Goal: Information Seeking & Learning: Get advice/opinions

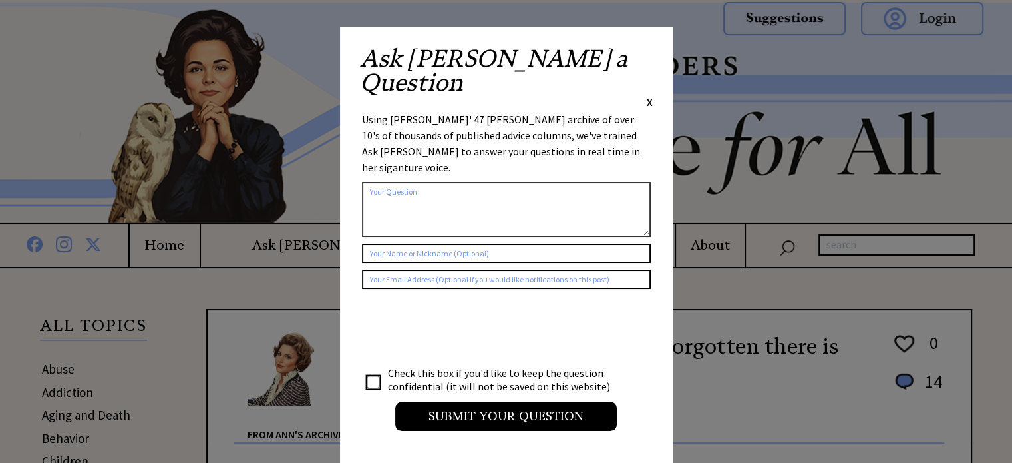
click at [650, 95] on span "X" at bounding box center [650, 101] width 6 height 13
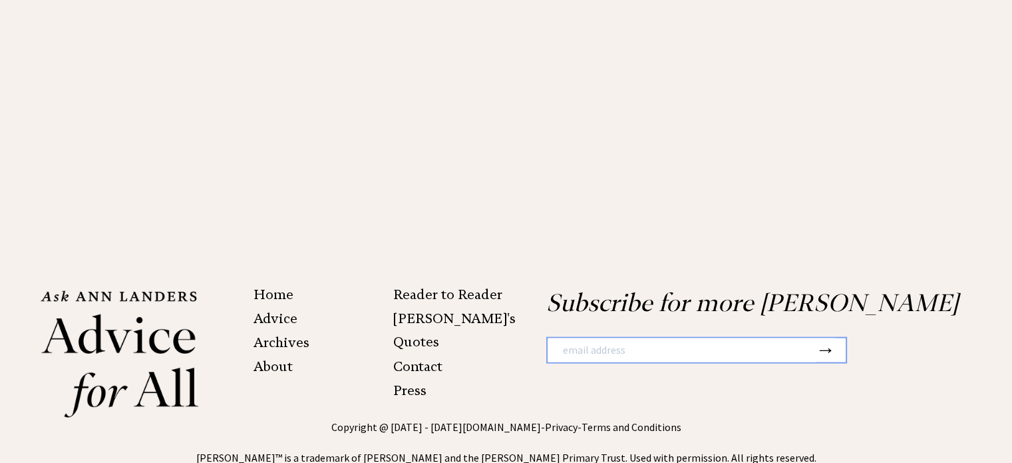
scroll to position [2758, 0]
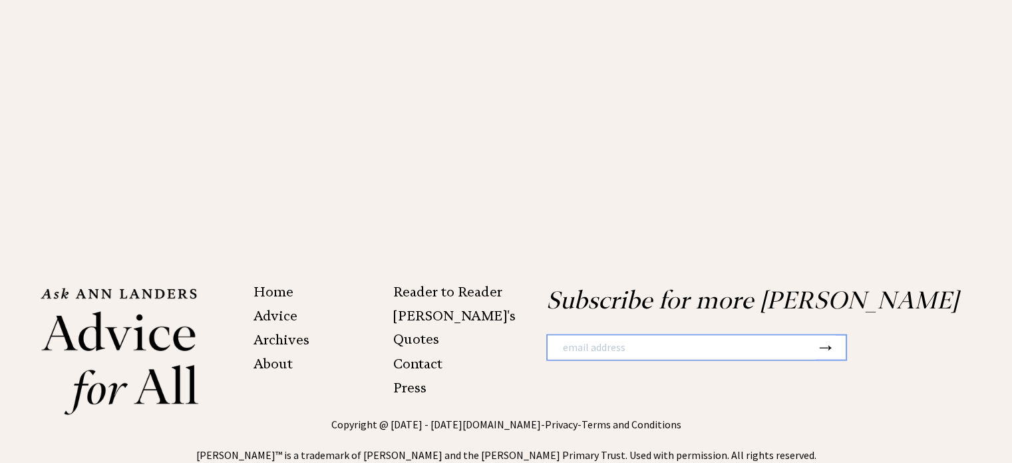
click at [262, 307] on link "Advice" at bounding box center [276, 315] width 44 height 16
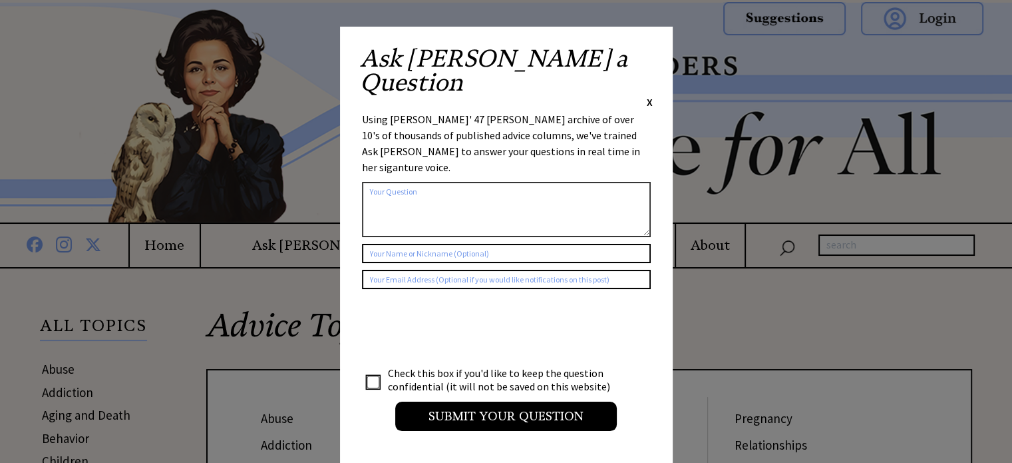
click at [648, 95] on span "X" at bounding box center [650, 101] width 6 height 13
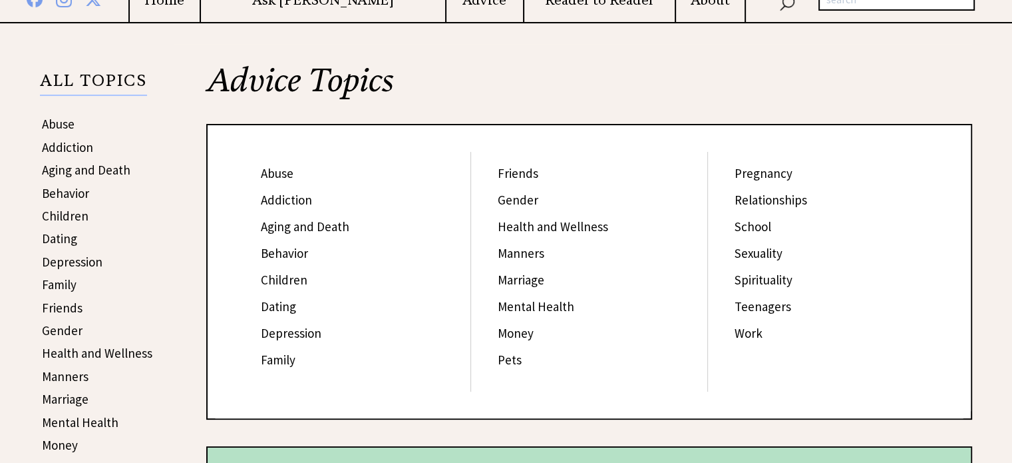
scroll to position [333, 0]
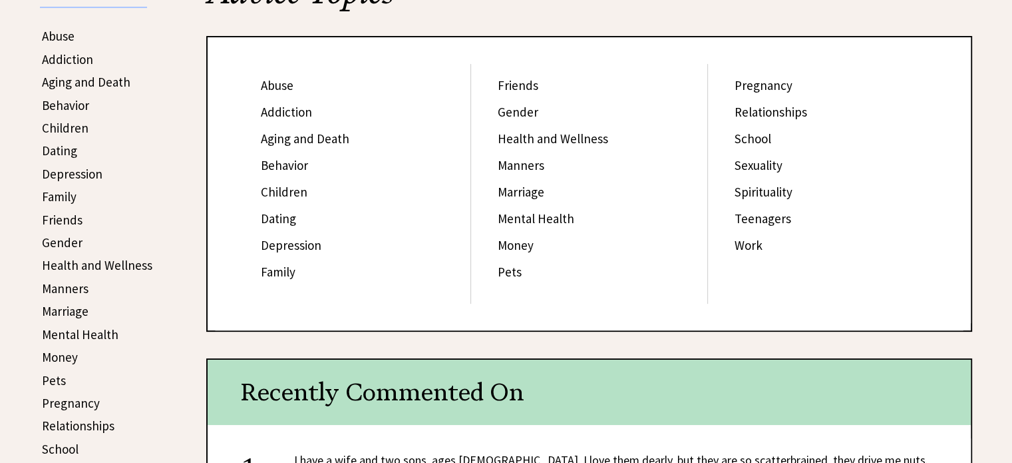
click at [518, 164] on link "Manners" at bounding box center [521, 165] width 47 height 16
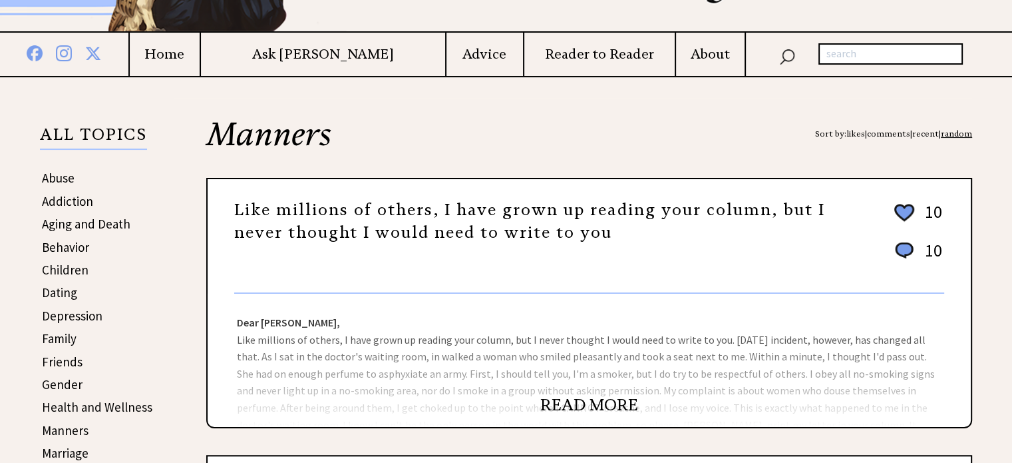
scroll to position [333, 0]
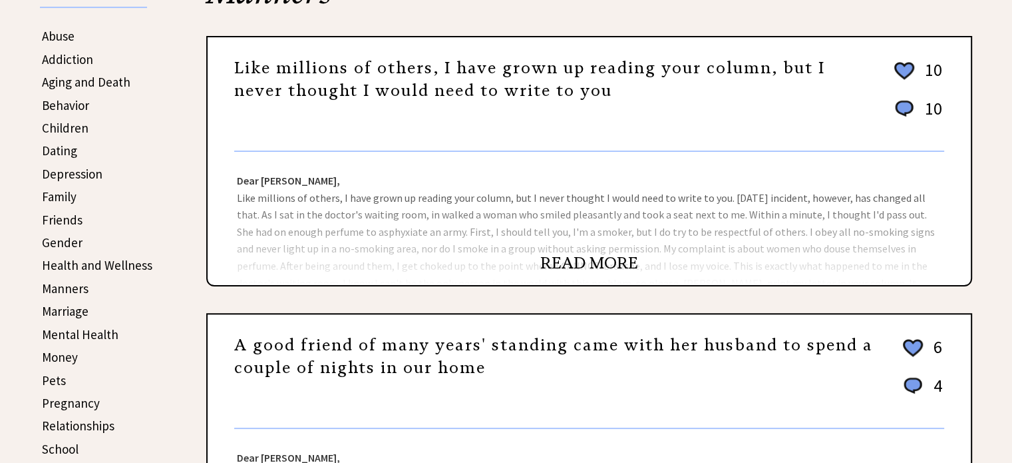
click at [549, 256] on link "READ MORE" at bounding box center [589, 263] width 98 height 20
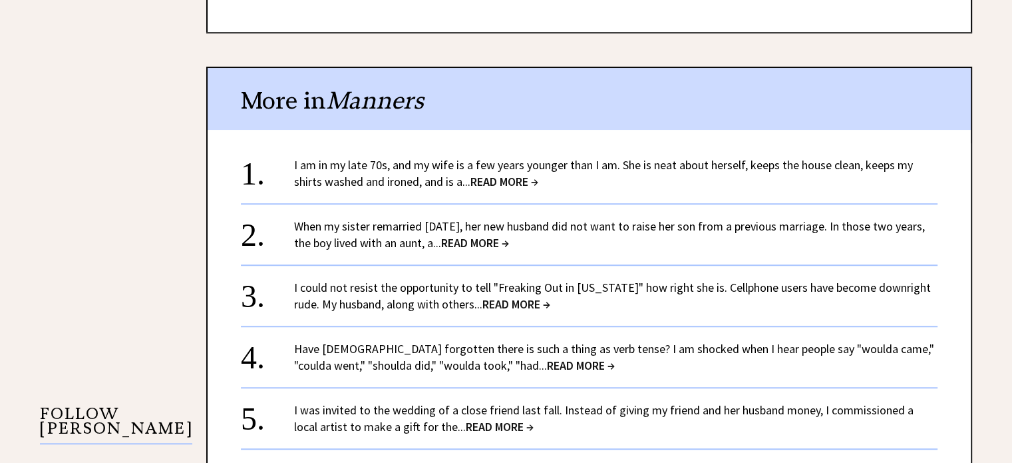
scroll to position [998, 0]
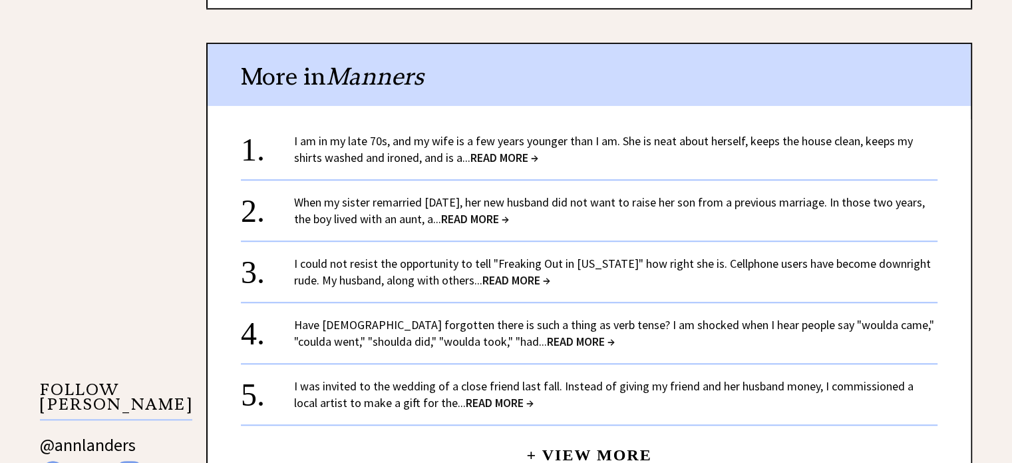
click at [504, 155] on span "READ MORE →" at bounding box center [504, 157] width 68 height 15
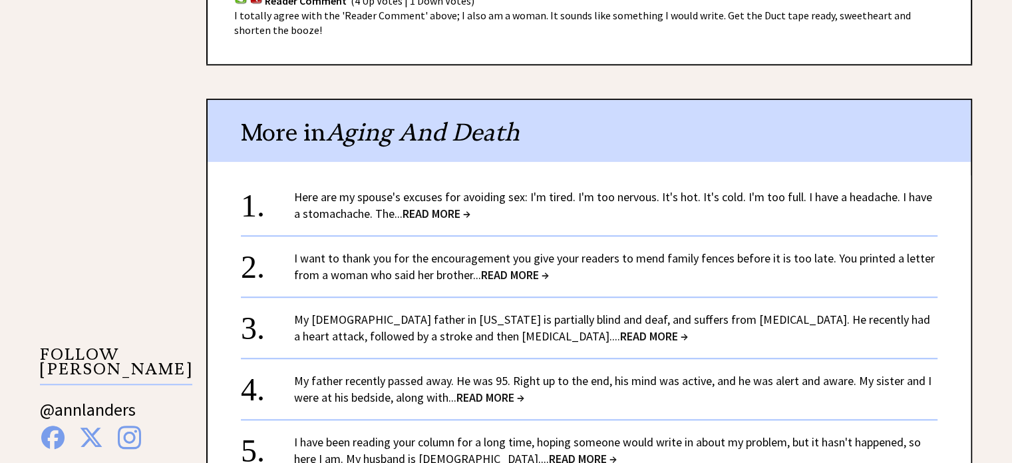
scroll to position [1065, 0]
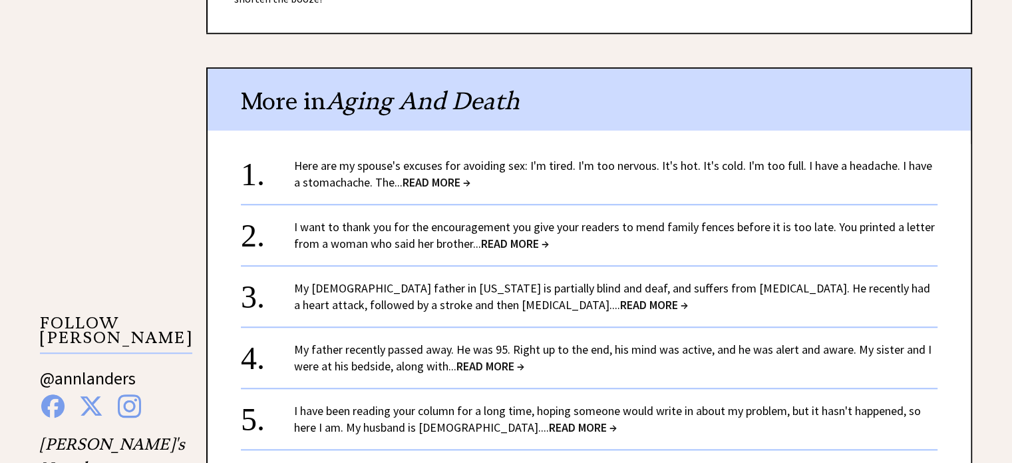
click at [420, 176] on span "READ MORE →" at bounding box center [437, 181] width 68 height 15
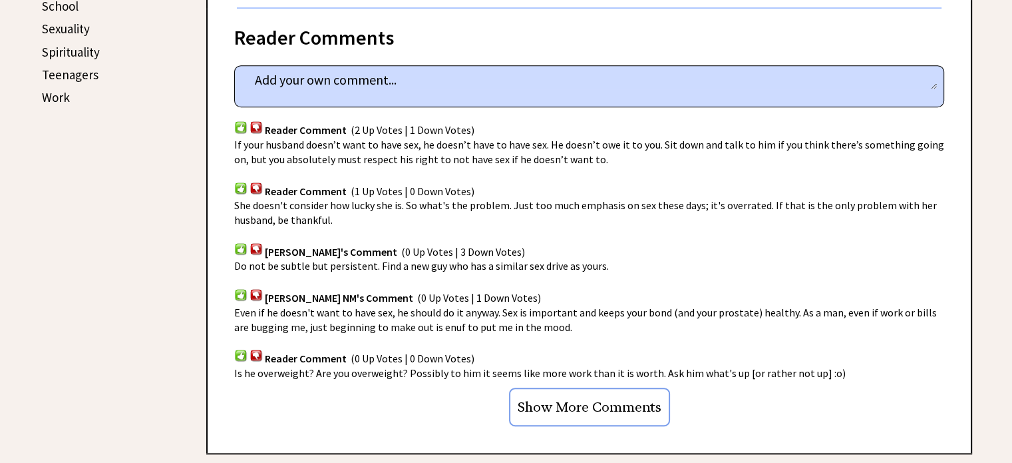
scroll to position [799, 0]
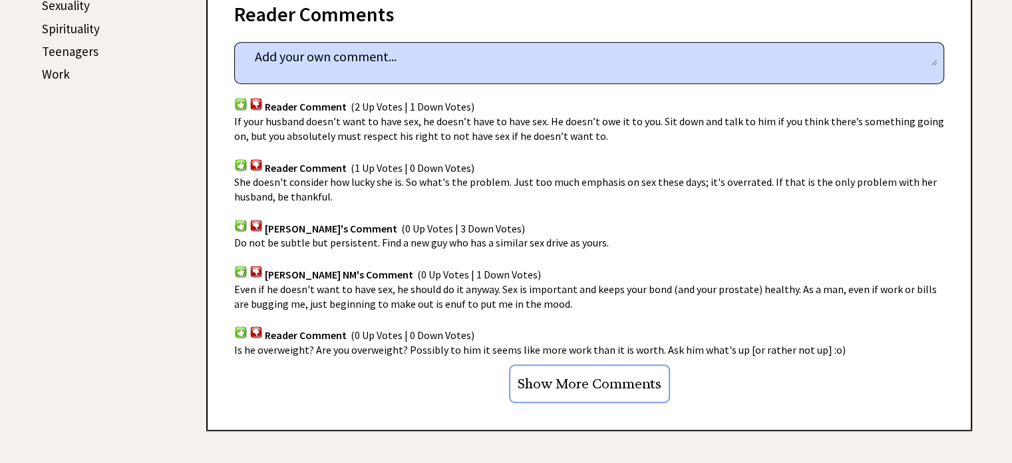
click at [590, 365] on input "Show More Comments" at bounding box center [589, 383] width 161 height 39
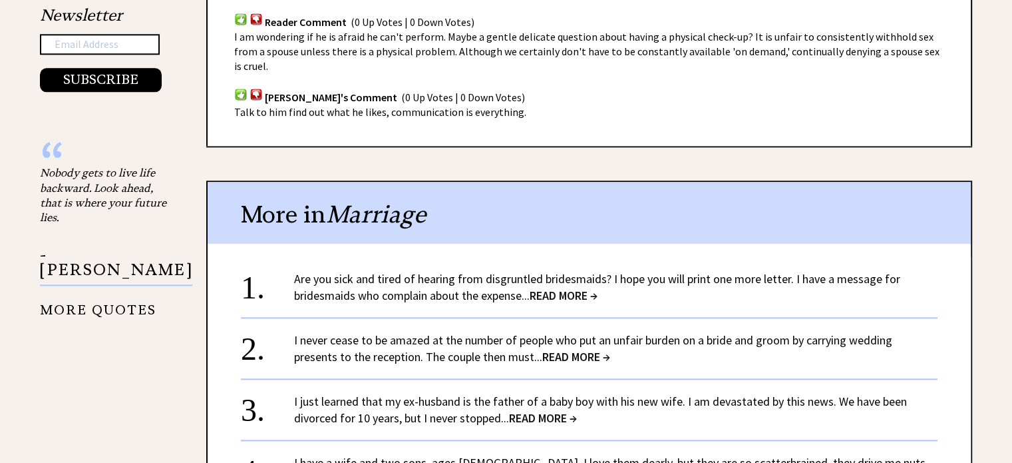
scroll to position [1597, 0]
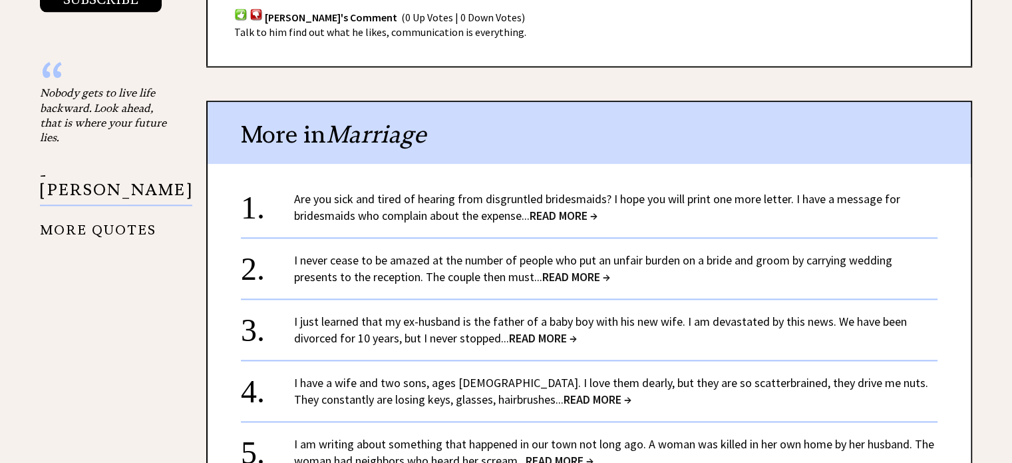
click at [580, 208] on span "READ MORE →" at bounding box center [564, 215] width 68 height 15
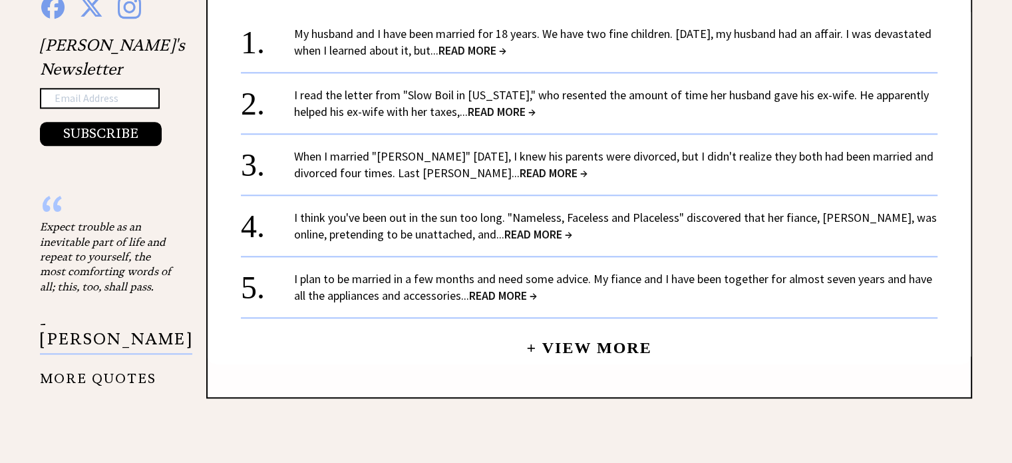
scroll to position [1464, 0]
click at [520, 164] on span "READ MORE →" at bounding box center [554, 171] width 68 height 15
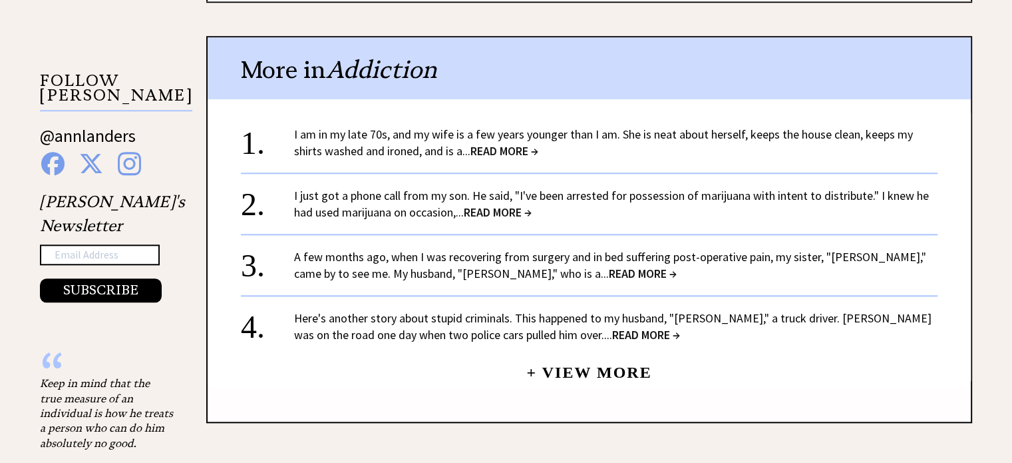
scroll to position [1331, 0]
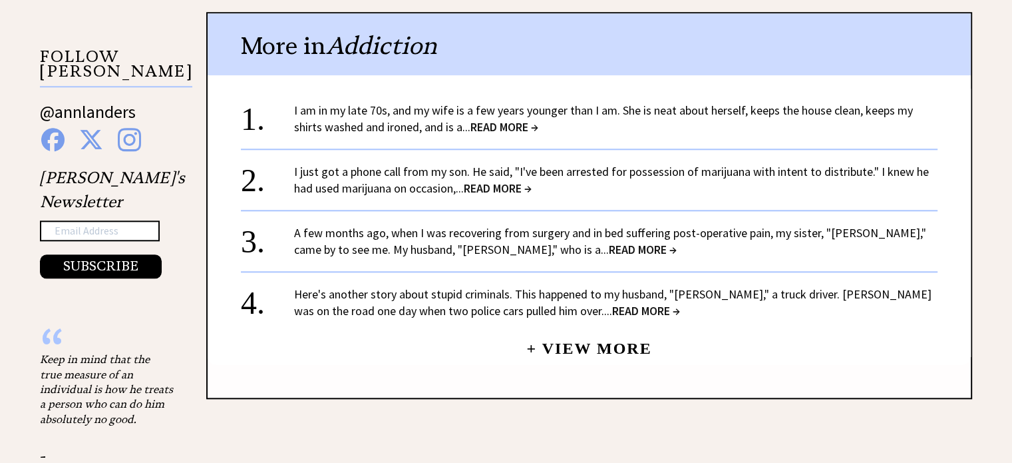
click at [609, 247] on span "READ MORE →" at bounding box center [643, 249] width 68 height 15
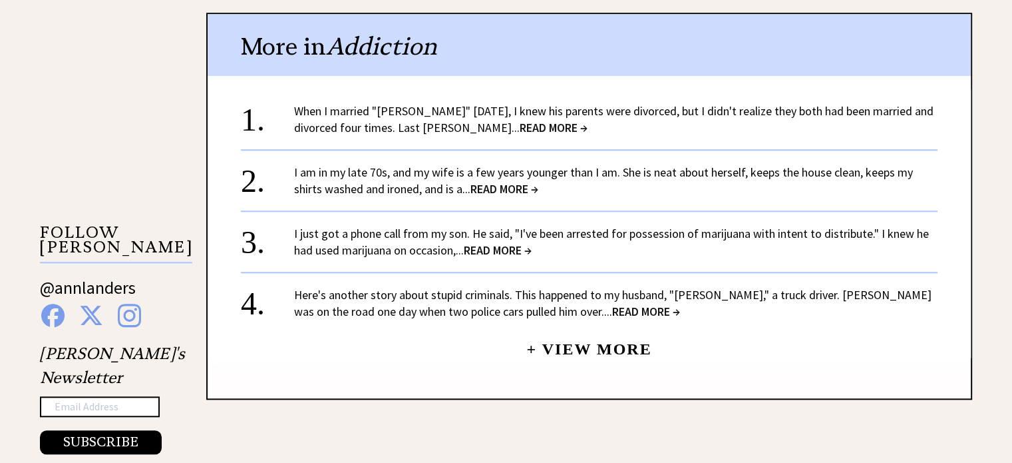
scroll to position [1198, 0]
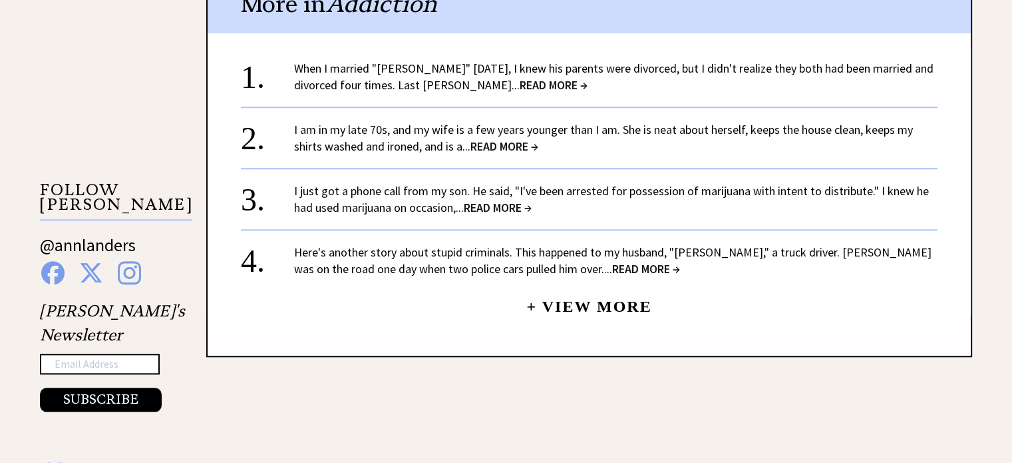
click at [604, 297] on link "+ View More" at bounding box center [588, 300] width 125 height 29
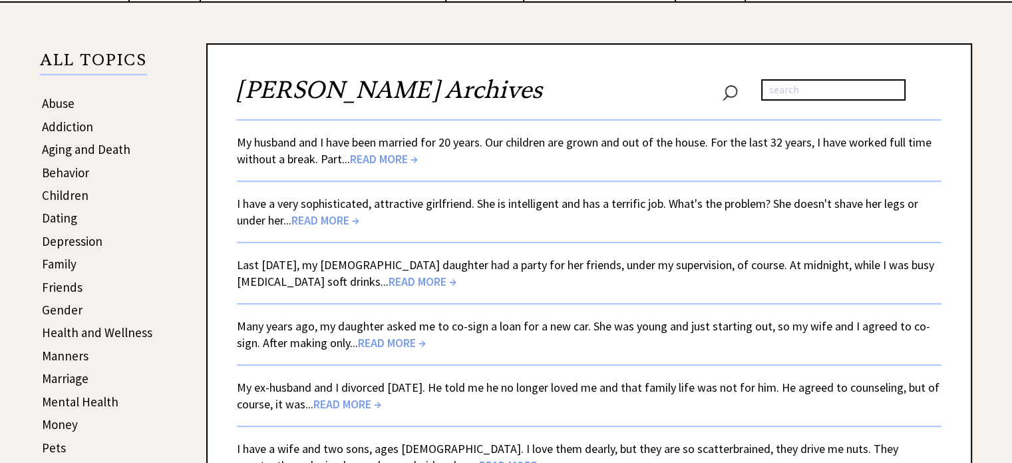
scroll to position [399, 0]
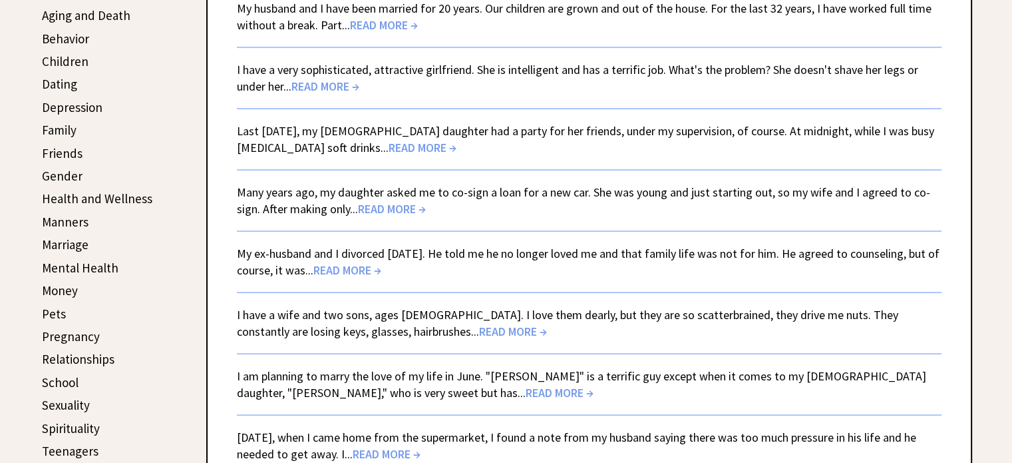
click at [389, 146] on span "READ MORE →" at bounding box center [423, 147] width 68 height 15
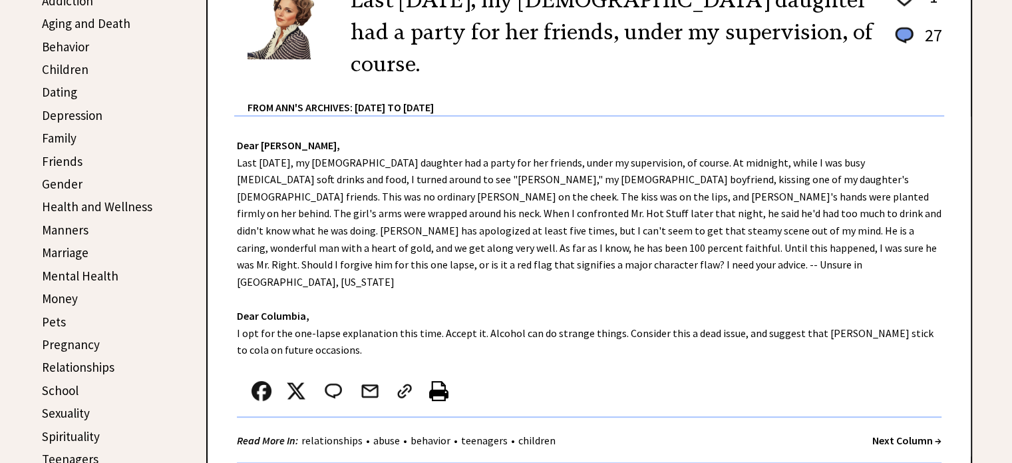
scroll to position [399, 0]
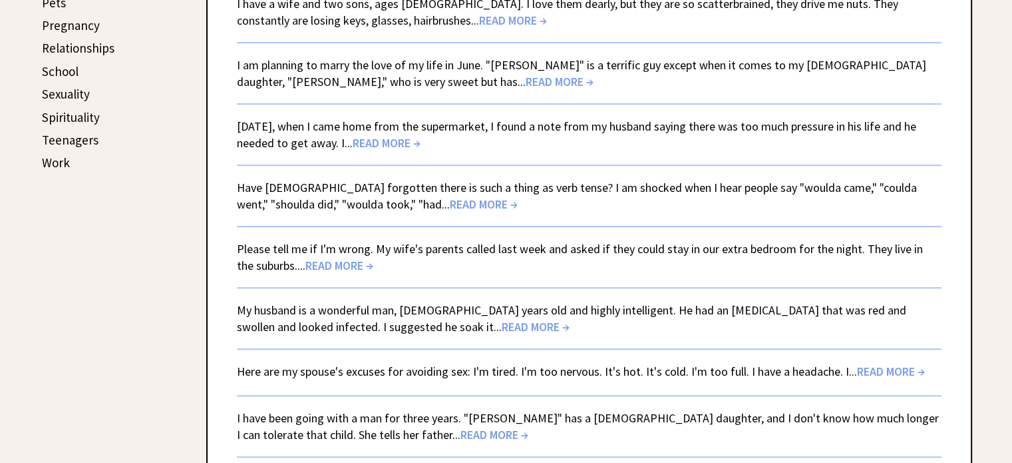
scroll to position [732, 0]
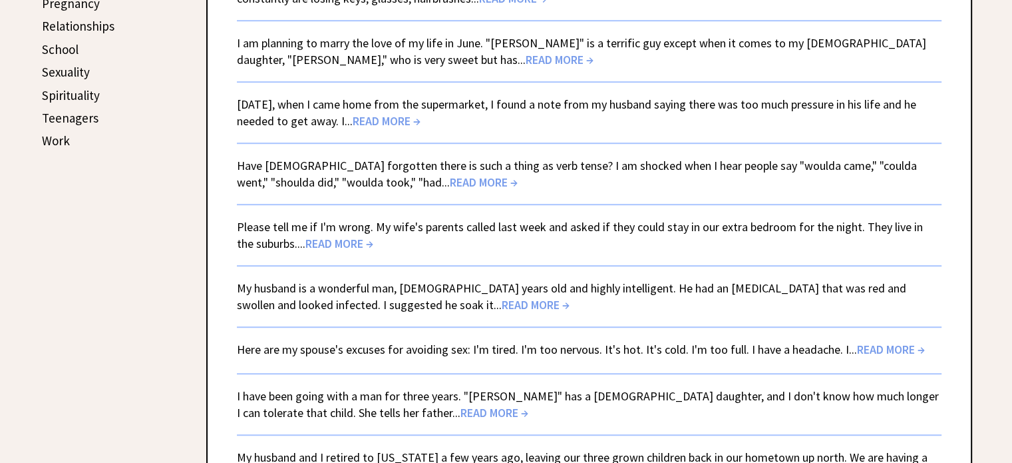
click at [335, 236] on span "READ MORE →" at bounding box center [339, 243] width 68 height 15
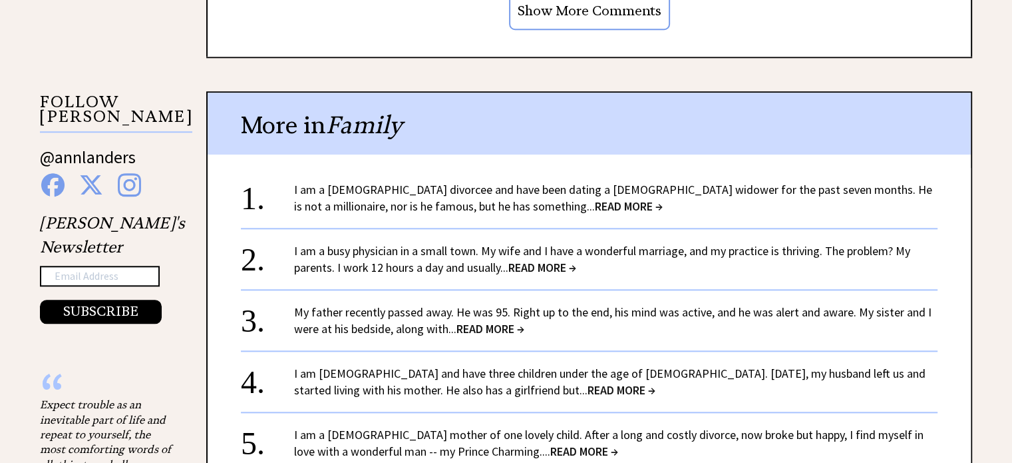
scroll to position [1331, 0]
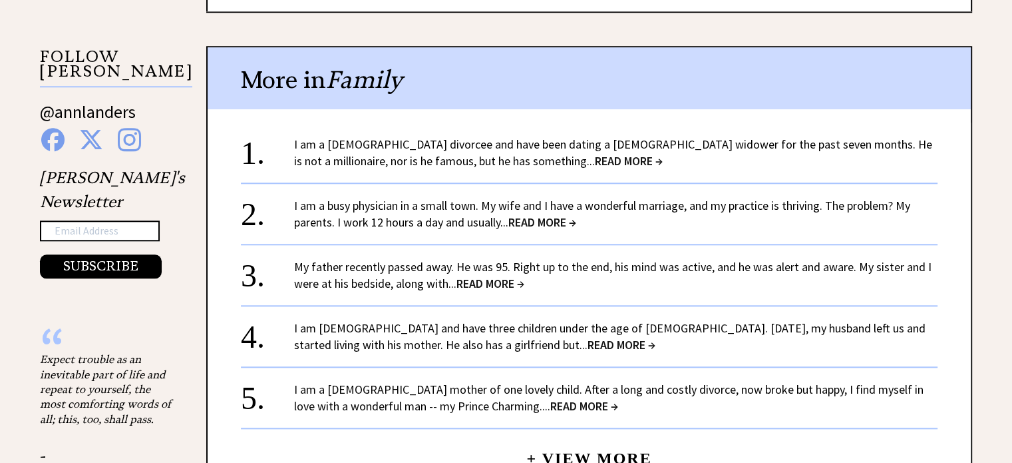
click at [595, 153] on span "READ MORE →" at bounding box center [629, 160] width 68 height 15
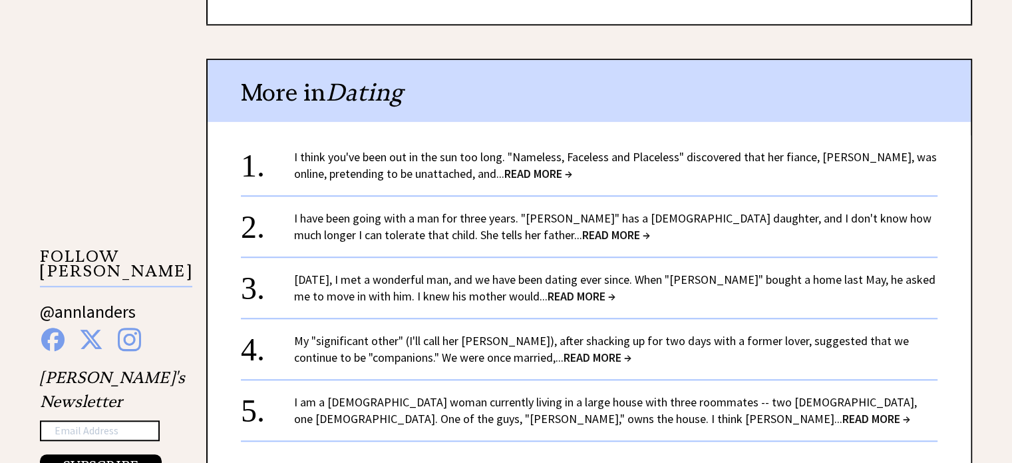
scroll to position [1198, 0]
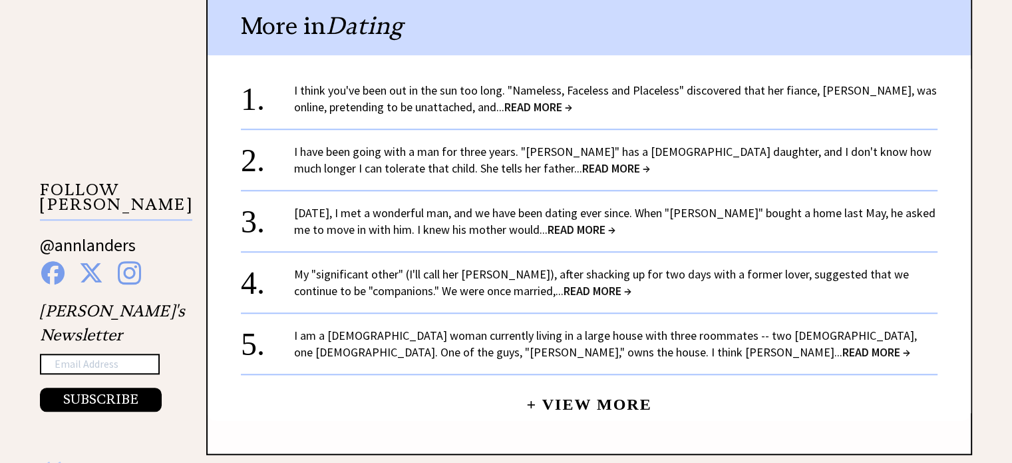
click at [582, 160] on span "READ MORE →" at bounding box center [616, 167] width 68 height 15
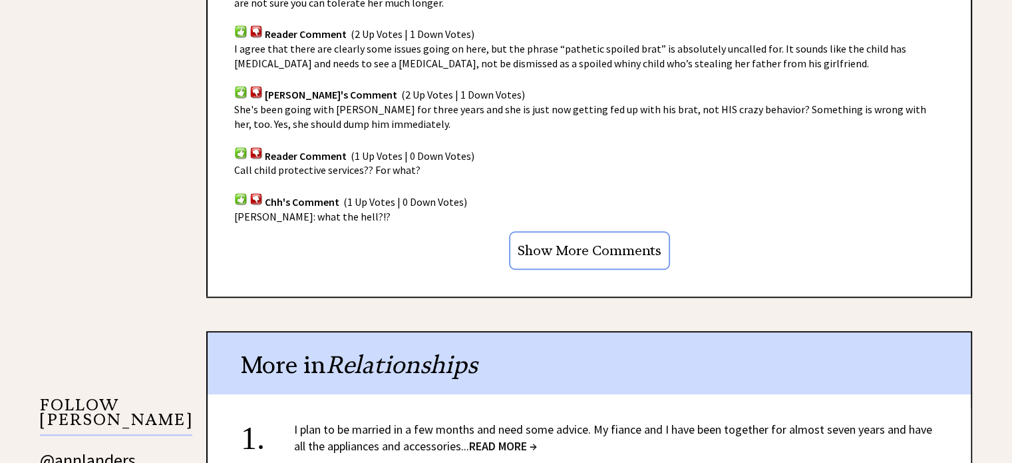
scroll to position [1198, 0]
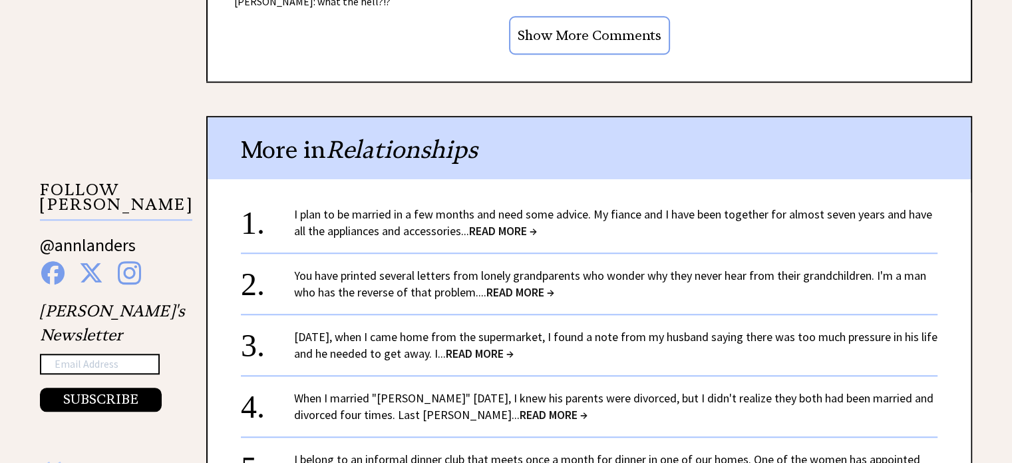
click at [526, 223] on span "READ MORE →" at bounding box center [503, 230] width 68 height 15
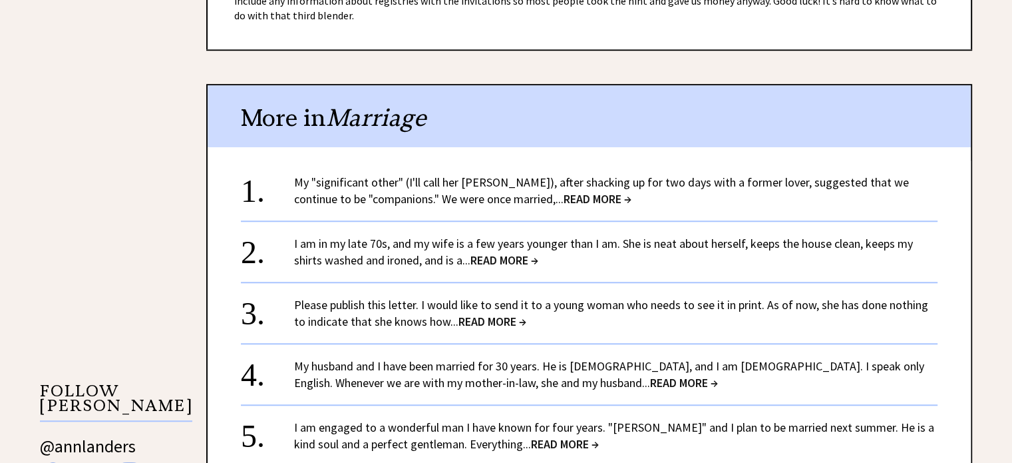
scroll to position [998, 0]
